Goal: Information Seeking & Learning: Learn about a topic

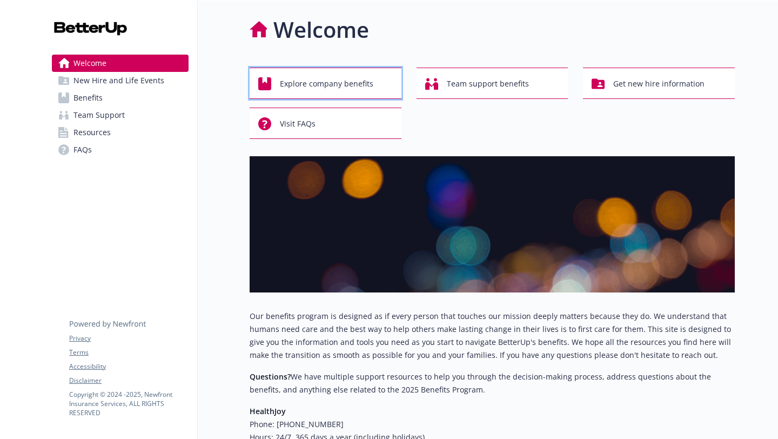
click at [372, 81] on span "Explore company benefits" at bounding box center [327, 84] width 94 height 21
